Goal: Information Seeking & Learning: Find contact information

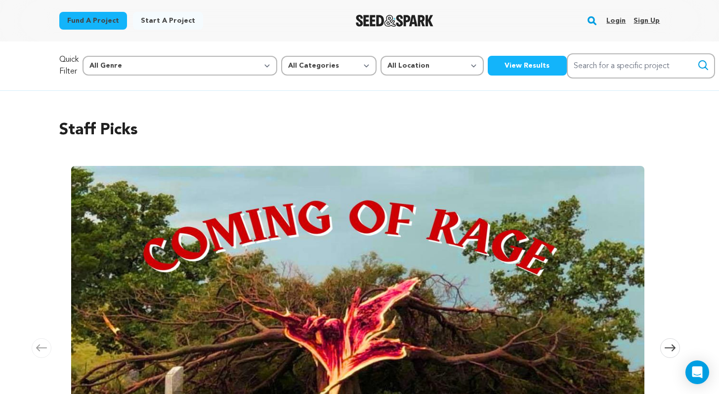
click at [613, 22] on link "Login" at bounding box center [615, 21] width 19 height 16
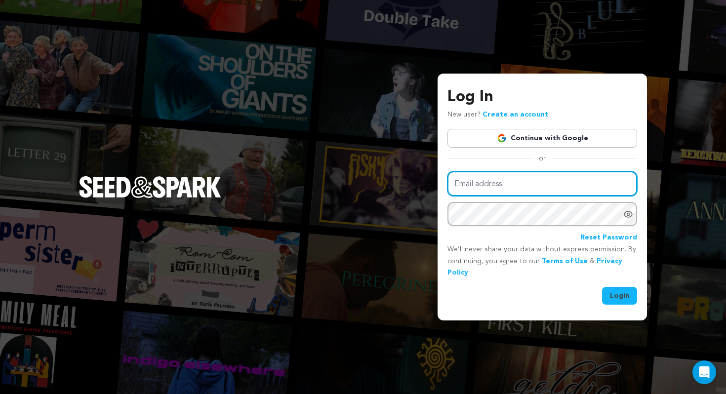
type input "virginianewcomb@gmail.com"
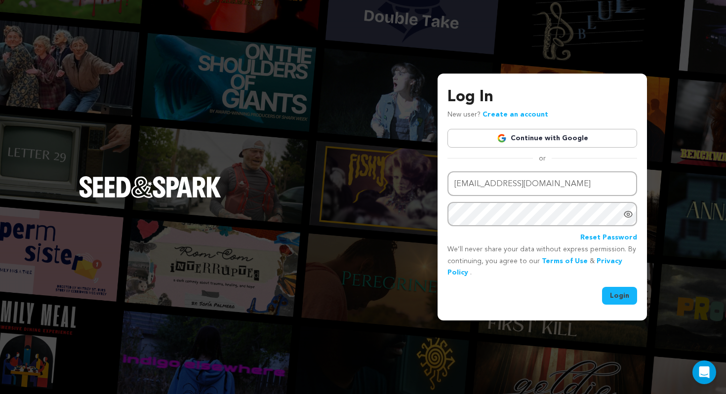
click at [620, 295] on button "Login" at bounding box center [619, 296] width 35 height 18
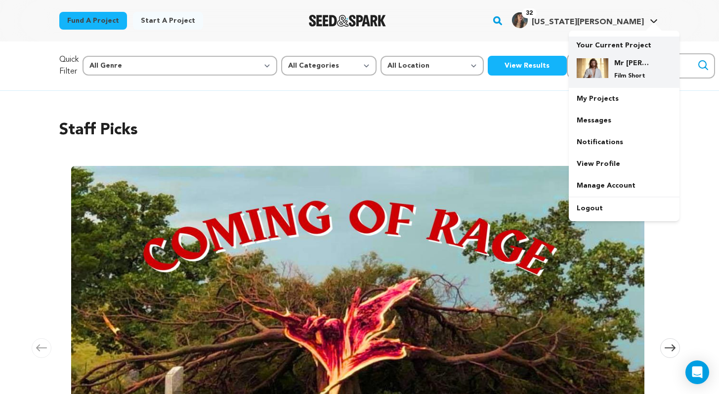
click at [616, 74] on p "Film Short" at bounding box center [632, 76] width 36 height 8
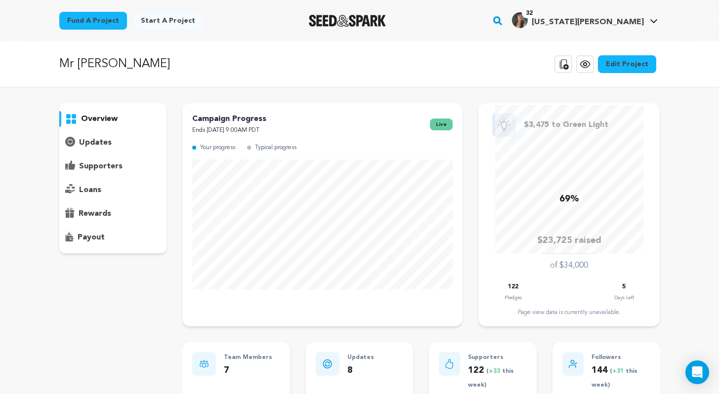
click at [96, 166] on p "supporters" at bounding box center [100, 167] width 43 height 12
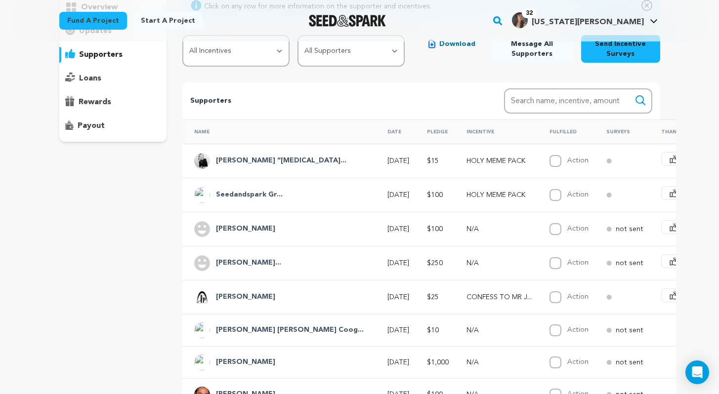
scroll to position [112, 0]
click at [238, 165] on h4 "[PERSON_NAME] “[MEDICAL_DATA]..." at bounding box center [281, 161] width 130 height 12
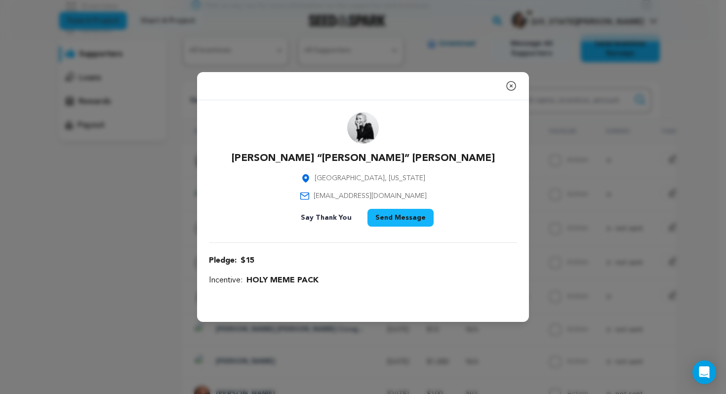
click at [383, 159] on p "[PERSON_NAME] “[PERSON_NAME]” [PERSON_NAME]" at bounding box center [363, 159] width 263 height 14
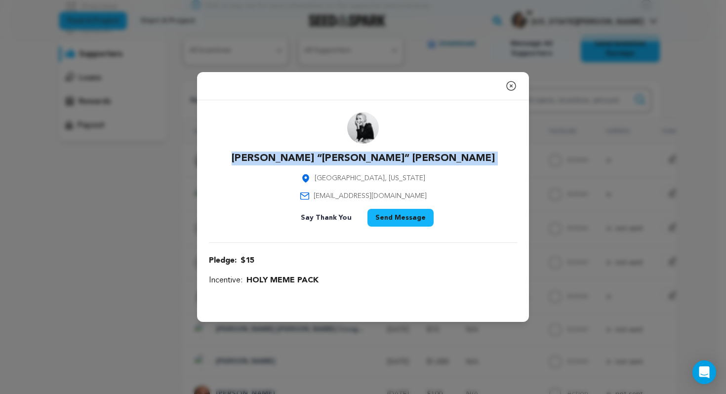
click at [383, 159] on p "[PERSON_NAME] “[PERSON_NAME]” [PERSON_NAME]" at bounding box center [363, 159] width 263 height 14
copy div "[PERSON_NAME] “[PERSON_NAME]” [PERSON_NAME]"
click at [511, 86] on icon "button" at bounding box center [512, 86] width 12 height 12
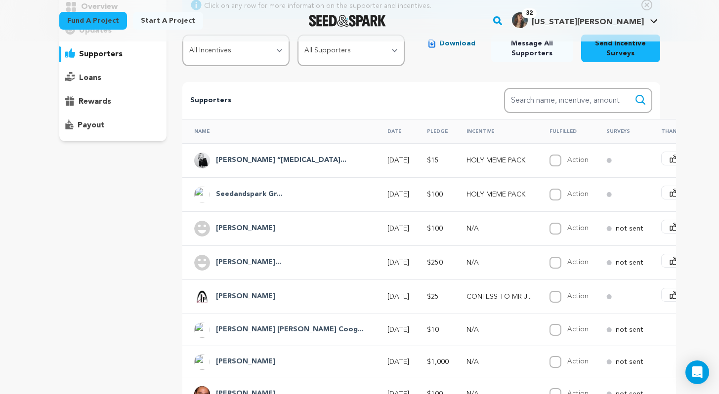
click at [244, 198] on h4 "Seedandspark Gr..." at bounding box center [249, 195] width 67 height 12
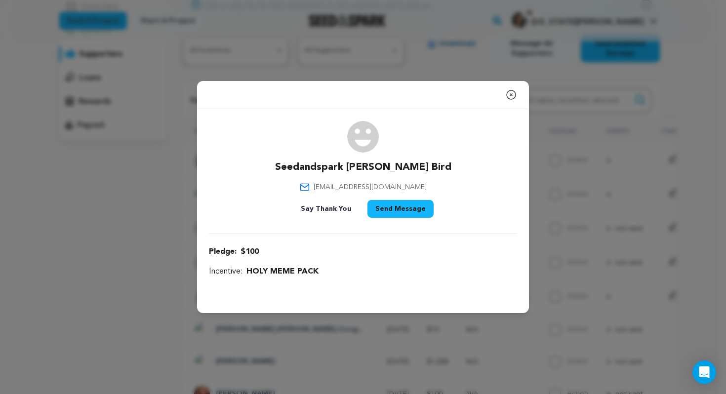
click at [511, 93] on icon "button" at bounding box center [511, 94] width 9 height 9
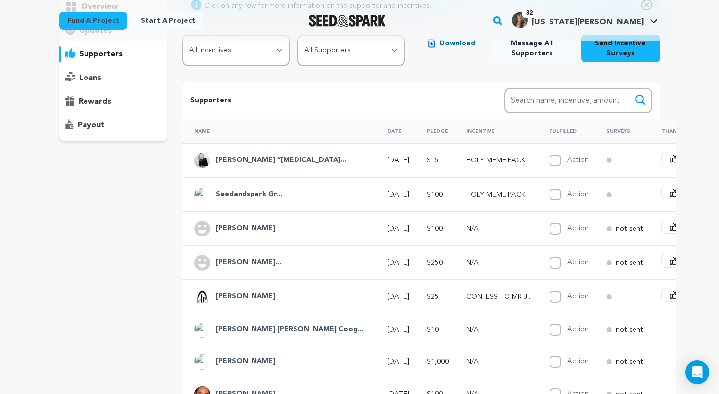
click at [226, 230] on h4 "[PERSON_NAME]" at bounding box center [245, 229] width 59 height 12
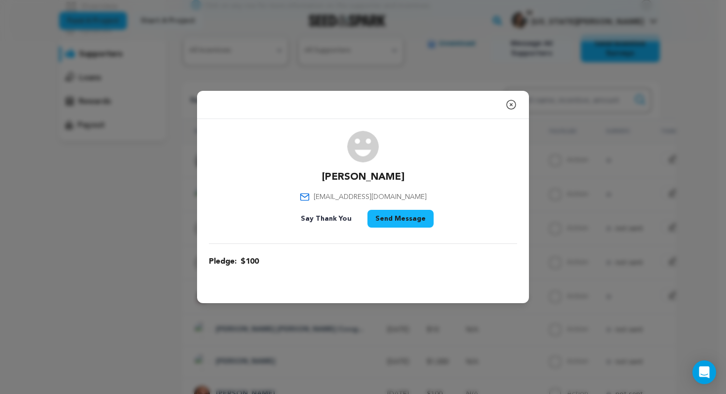
click at [511, 106] on icon "button" at bounding box center [512, 105] width 12 height 12
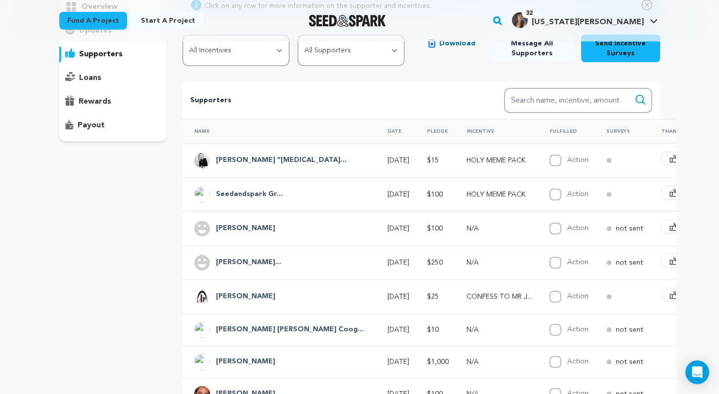
click at [229, 197] on h4 "Seedandspark Gr..." at bounding box center [249, 195] width 67 height 12
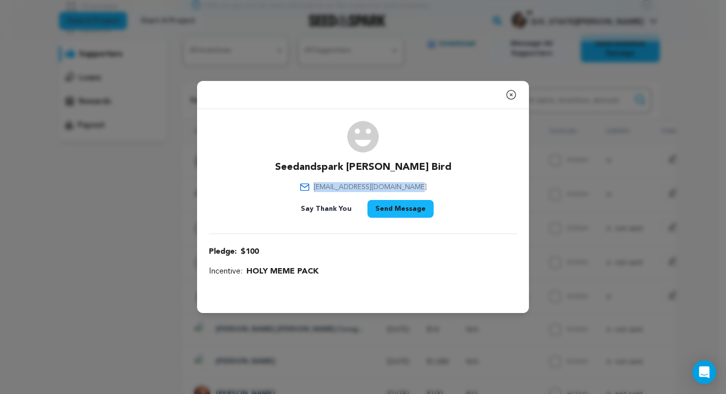
drag, startPoint x: 326, startPoint y: 186, endPoint x: 418, endPoint y: 190, distance: 91.5
click at [418, 190] on div "Seedandspark [PERSON_NAME] Bird [EMAIL_ADDRESS][DOMAIN_NAME] Say Thank You Send…" at bounding box center [363, 171] width 308 height 101
copy span "[EMAIL_ADDRESS][DOMAIN_NAME]"
click at [513, 93] on icon "button" at bounding box center [512, 95] width 12 height 12
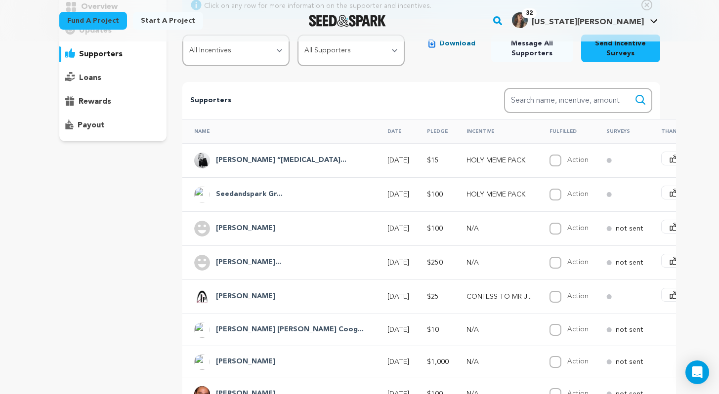
click at [249, 195] on h4 "Seedandspark Gr..." at bounding box center [249, 195] width 67 height 12
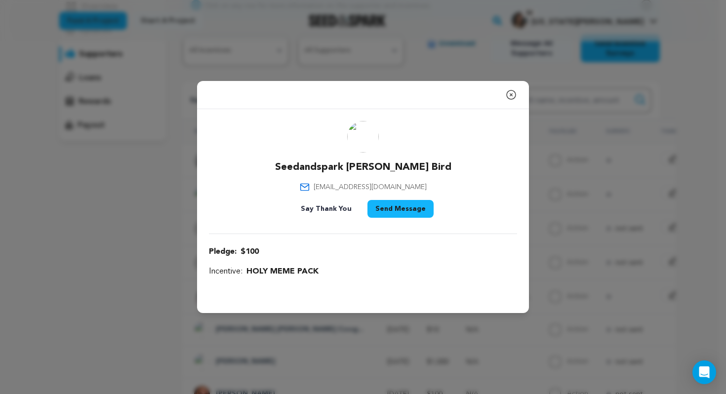
click at [512, 95] on icon "button" at bounding box center [512, 95] width 12 height 12
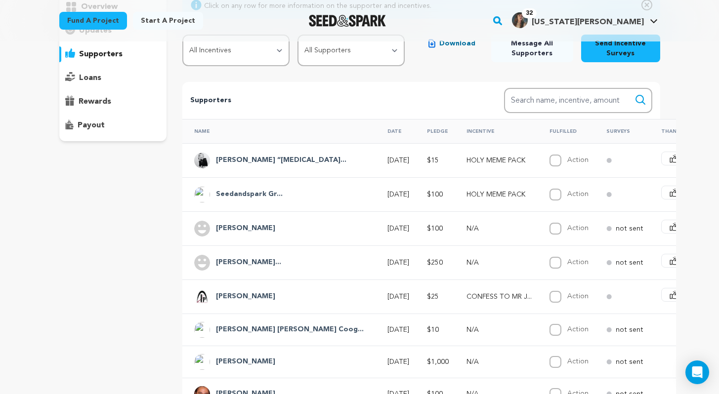
click at [244, 228] on h4 "[PERSON_NAME]" at bounding box center [245, 229] width 59 height 12
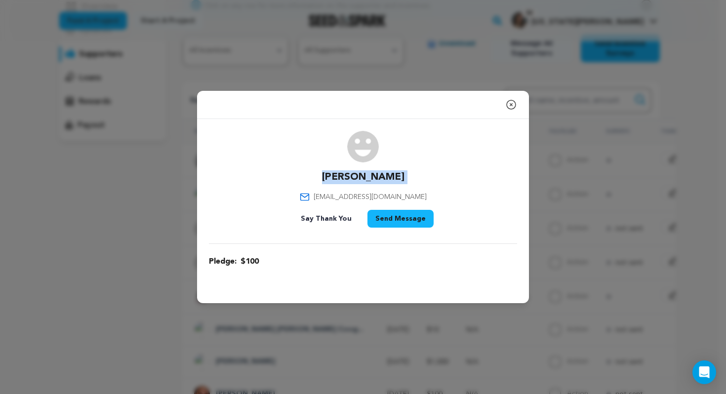
drag, startPoint x: 337, startPoint y: 176, endPoint x: 422, endPoint y: 177, distance: 85.5
click at [422, 177] on div "[PERSON_NAME] [EMAIL_ADDRESS][DOMAIN_NAME] Say Thank You Send Message" at bounding box center [363, 181] width 308 height 101
copy div "[PERSON_NAME]"
click at [515, 106] on icon "button" at bounding box center [512, 105] width 12 height 12
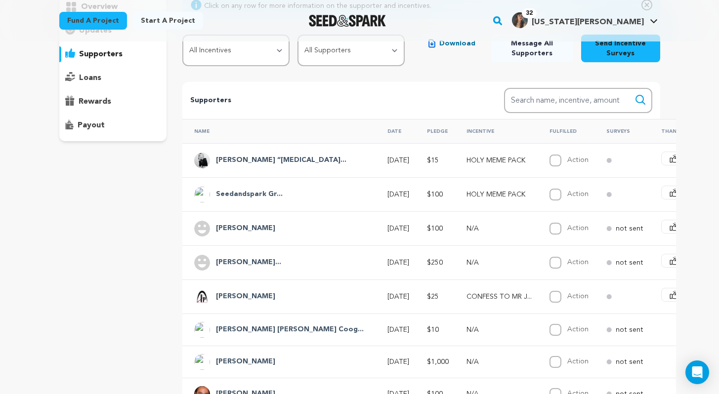
click at [236, 260] on h4 "[PERSON_NAME]..." at bounding box center [248, 263] width 65 height 12
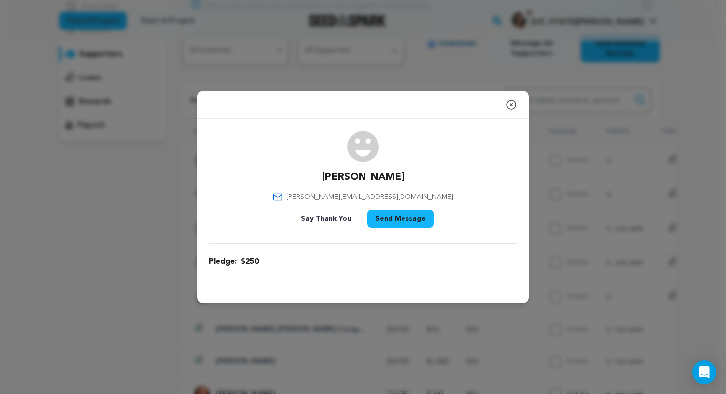
drag, startPoint x: 321, startPoint y: 173, endPoint x: 417, endPoint y: 175, distance: 95.9
click at [417, 175] on div "[PERSON_NAME] [PERSON_NAME][EMAIL_ADDRESS][DOMAIN_NAME] Say Thank You Send Mess…" at bounding box center [363, 181] width 308 height 101
copy p "[PERSON_NAME]"
click at [513, 105] on icon "button" at bounding box center [512, 105] width 12 height 12
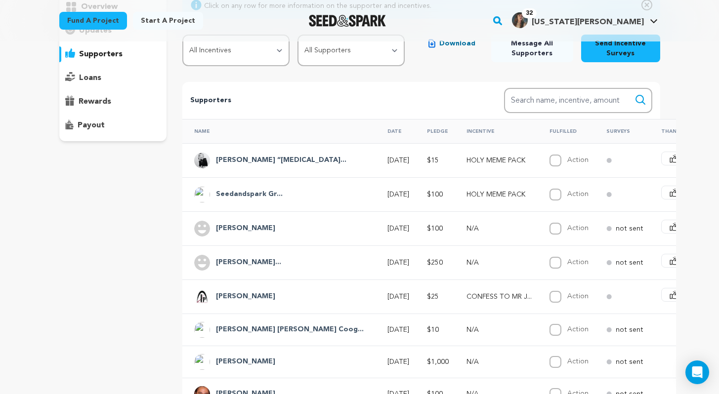
click at [124, 255] on div "overview updates" at bounding box center [113, 253] width 108 height 525
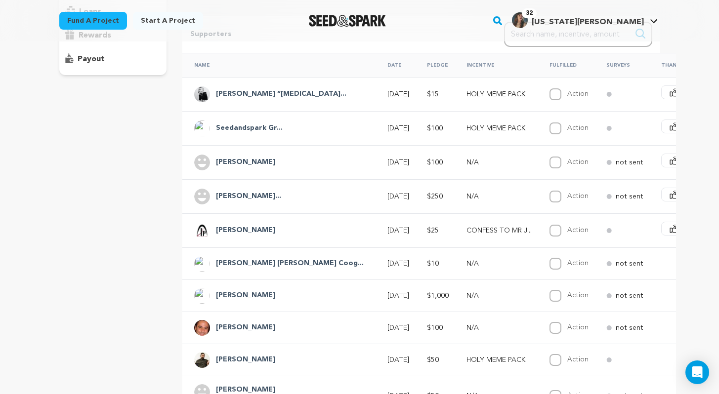
scroll to position [205, 0]
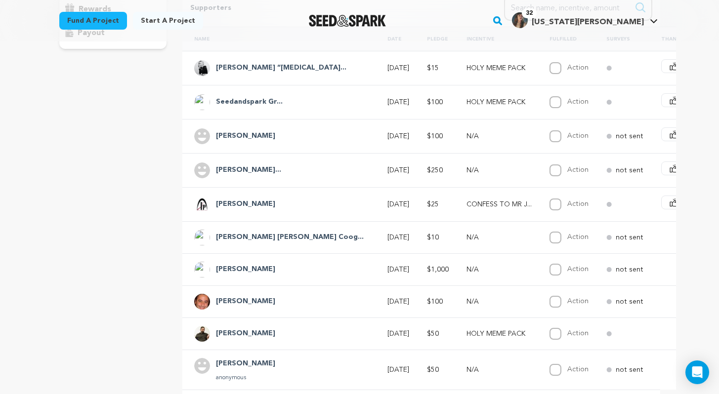
drag, startPoint x: 271, startPoint y: 202, endPoint x: 216, endPoint y: 205, distance: 54.9
click at [216, 205] on div "[PERSON_NAME]" at bounding box center [245, 205] width 71 height 16
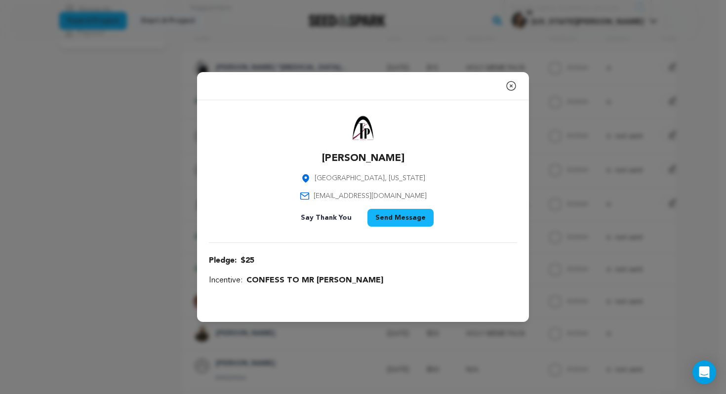
click at [510, 85] on icon "button" at bounding box center [512, 86] width 12 height 12
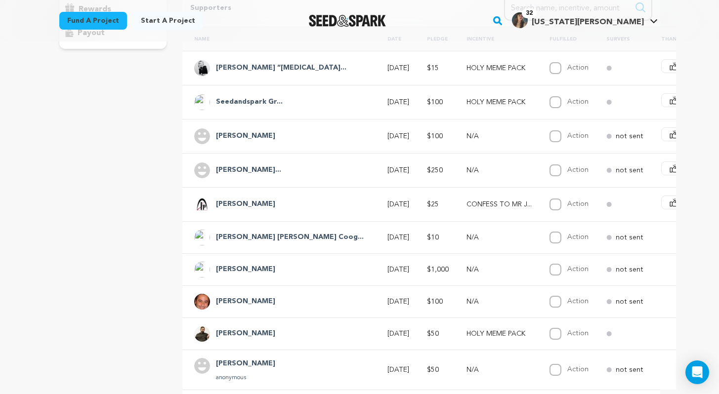
click at [241, 233] on h4 "[PERSON_NAME] [PERSON_NAME] Coog..." at bounding box center [290, 238] width 148 height 12
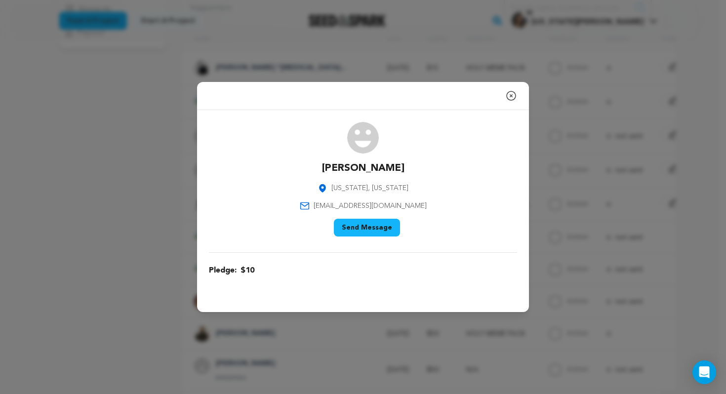
click at [510, 95] on icon "button" at bounding box center [512, 96] width 12 height 12
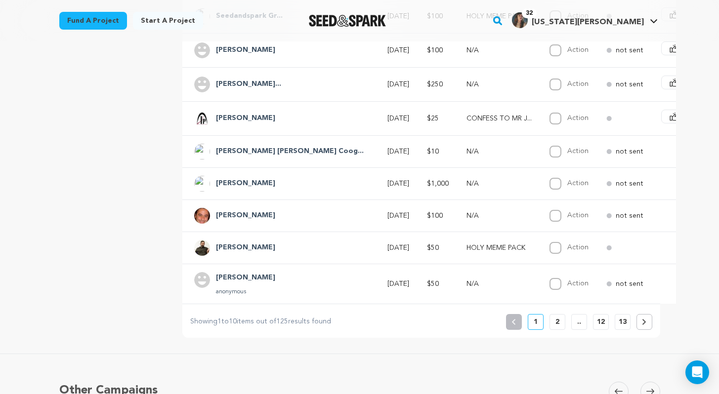
scroll to position [320, 0]
